Goal: Task Accomplishment & Management: Manage account settings

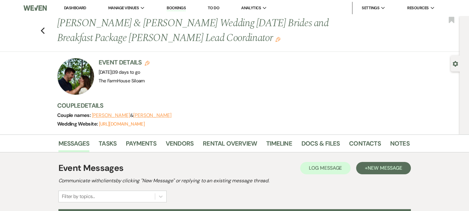
click at [77, 6] on link "Dashboard" at bounding box center [75, 7] width 22 height 5
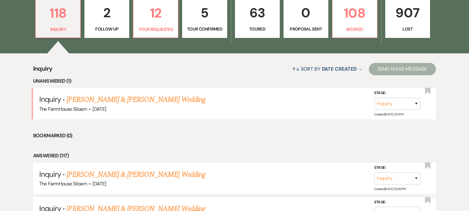
scroll to position [188, 0]
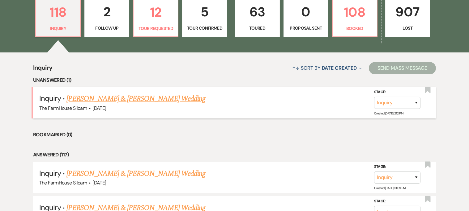
click at [162, 98] on link "[PERSON_NAME] & [PERSON_NAME] Wedding" at bounding box center [135, 98] width 138 height 11
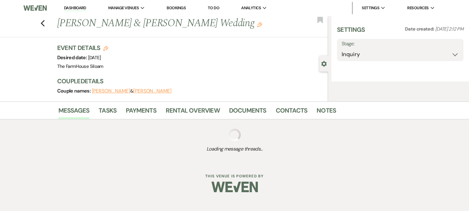
select select "5"
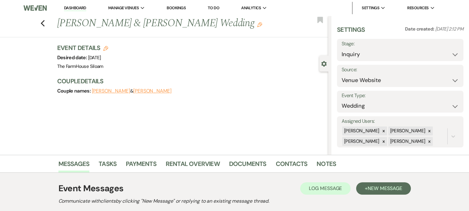
click at [77, 7] on link "Dashboard" at bounding box center [75, 8] width 22 height 6
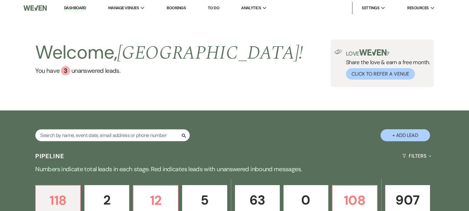
scroll to position [83, 0]
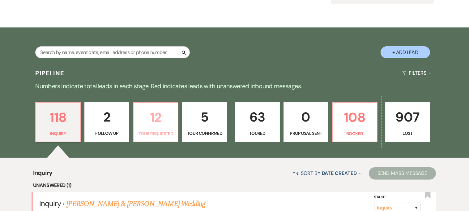
click at [163, 122] on p "12" at bounding box center [155, 117] width 37 height 21
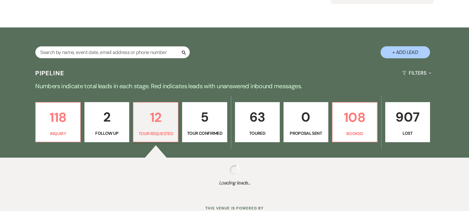
select select "2"
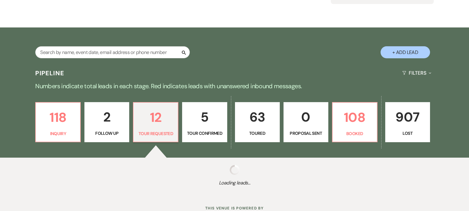
select select "2"
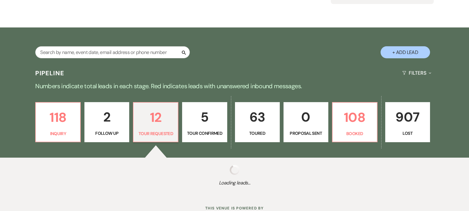
select select "2"
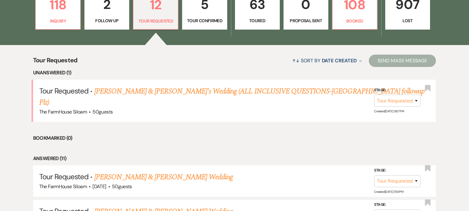
scroll to position [196, 0]
click at [416, 95] on select "Inquiry Follow Up Tour Requested Tour Confirmed Toured Proposal Sent Booked Lost" at bounding box center [397, 101] width 46 height 12
select select "4"
click at [374, 95] on select "Inquiry Follow Up Tour Requested Tour Confirmed Toured Proposal Sent Booked Lost" at bounding box center [397, 101] width 46 height 12
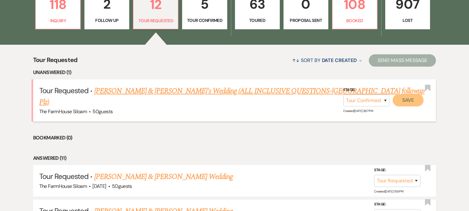
click at [408, 96] on button "Save" at bounding box center [407, 100] width 31 height 12
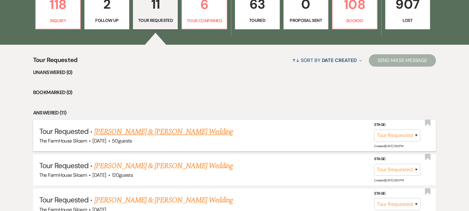
click at [204, 132] on link "[PERSON_NAME] & [PERSON_NAME] Wedding" at bounding box center [163, 131] width 138 height 11
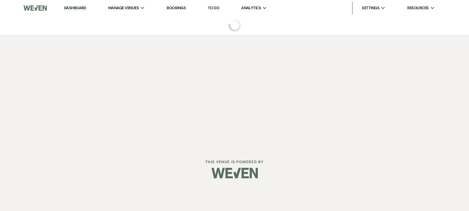
select select "2"
select select "5"
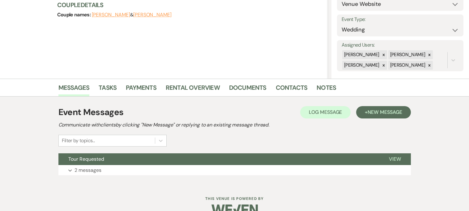
scroll to position [89, 0]
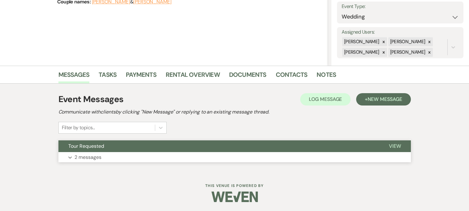
click at [400, 145] on button "View" at bounding box center [395, 147] width 32 height 12
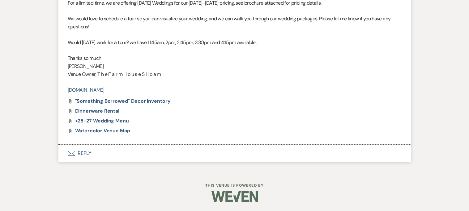
scroll to position [500, 0]
click at [83, 152] on button "Envelope Reply" at bounding box center [234, 153] width 352 height 17
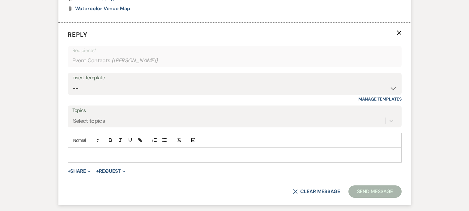
scroll to position [615, 0]
click at [84, 158] on div at bounding box center [234, 155] width 333 height 14
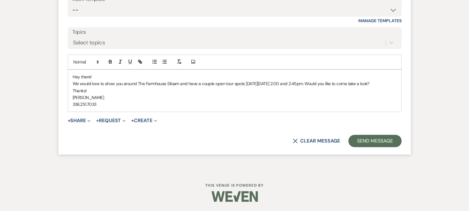
scroll to position [702, 0]
click at [369, 139] on button "Send Message" at bounding box center [374, 141] width 53 height 12
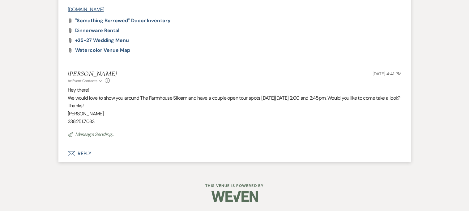
scroll to position [576, 0]
